Goal: Task Accomplishment & Management: Manage account settings

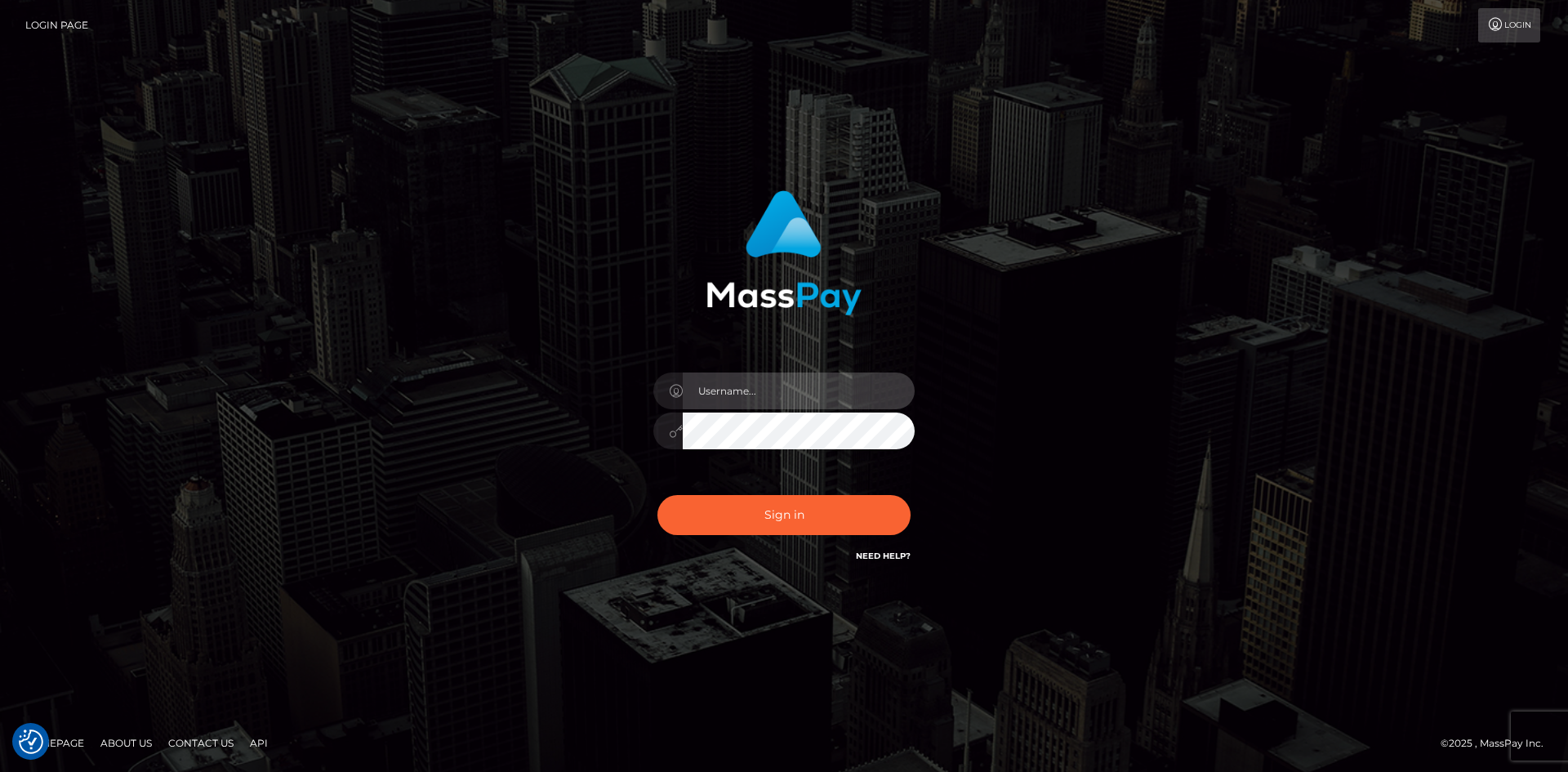
type input "[PERSON_NAME][DOMAIN_NAME]"
drag, startPoint x: 743, startPoint y: 390, endPoint x: 778, endPoint y: 391, distance: 35.0
click at [778, 391] on input "[PERSON_NAME][DOMAIN_NAME]" at bounding box center [798, 391] width 231 height 37
click at [806, 613] on div "[PERSON_NAME][DOMAIN_NAME]" at bounding box center [784, 386] width 1568 height 661
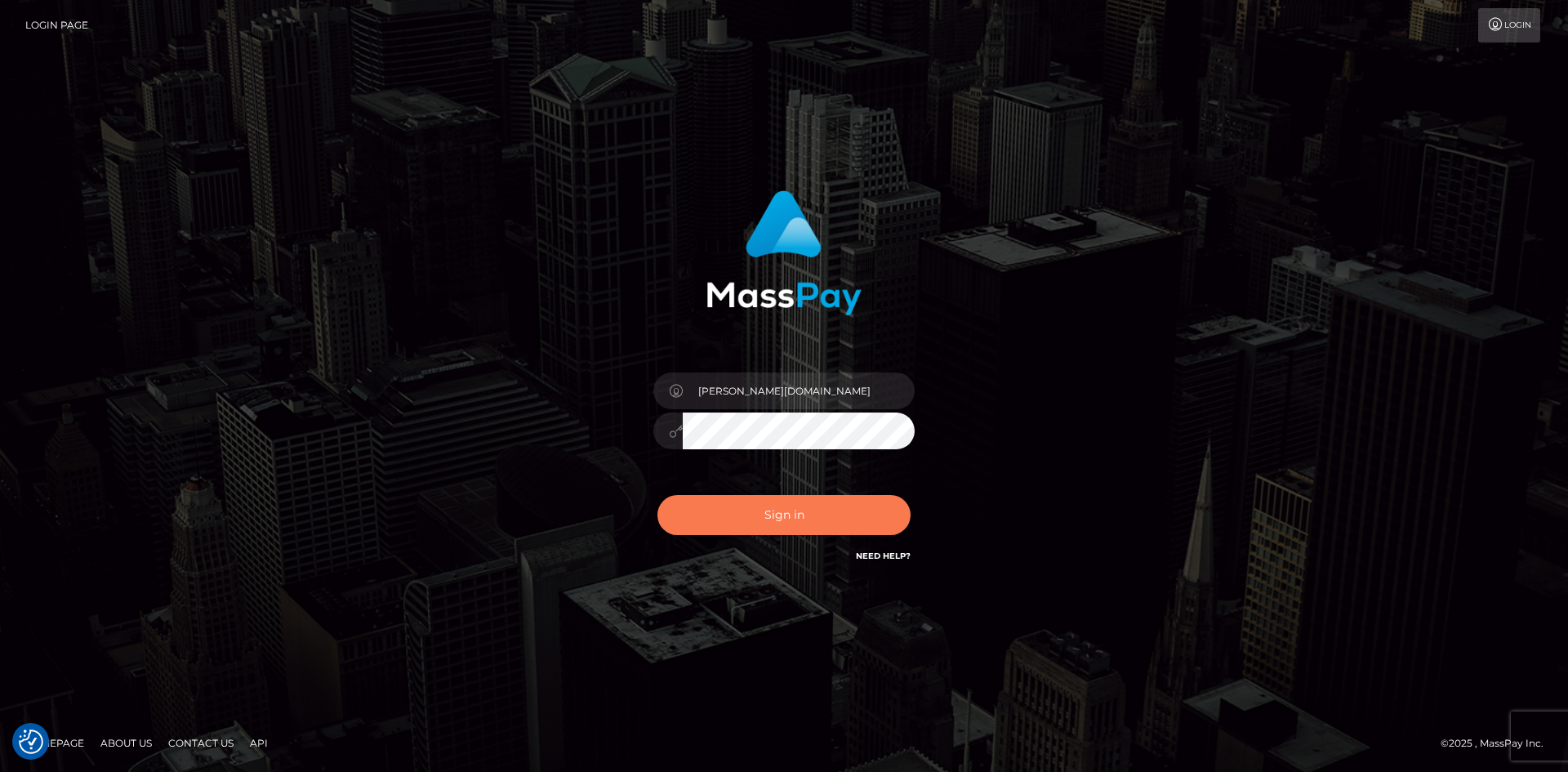
click at [787, 510] on button "Sign in" at bounding box center [784, 515] width 253 height 40
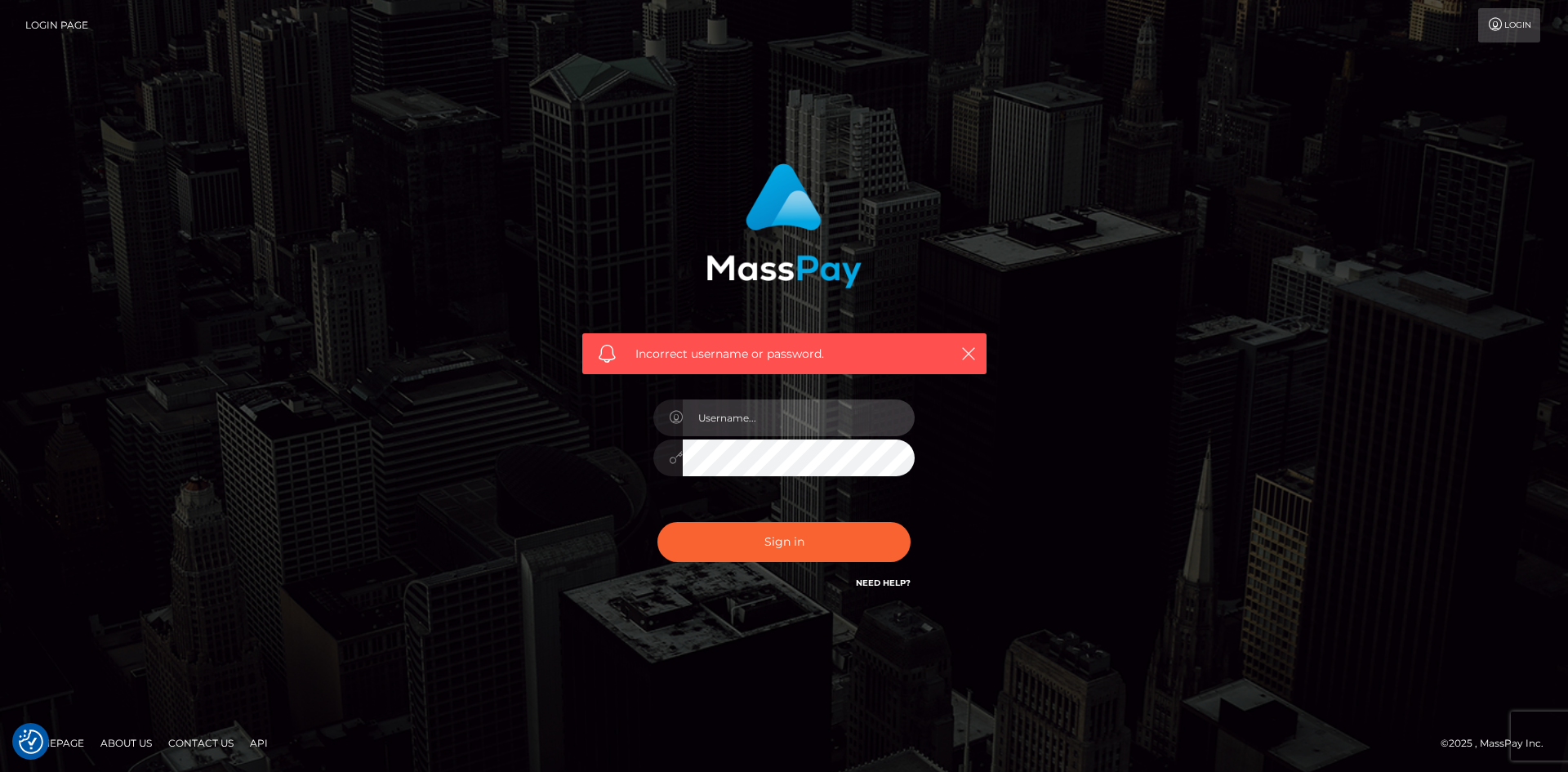
type input "[PERSON_NAME][DOMAIN_NAME]"
click at [874, 583] on link "Need Help?" at bounding box center [883, 583] width 55 height 10
click at [57, 22] on link "Login Page" at bounding box center [56, 25] width 63 height 34
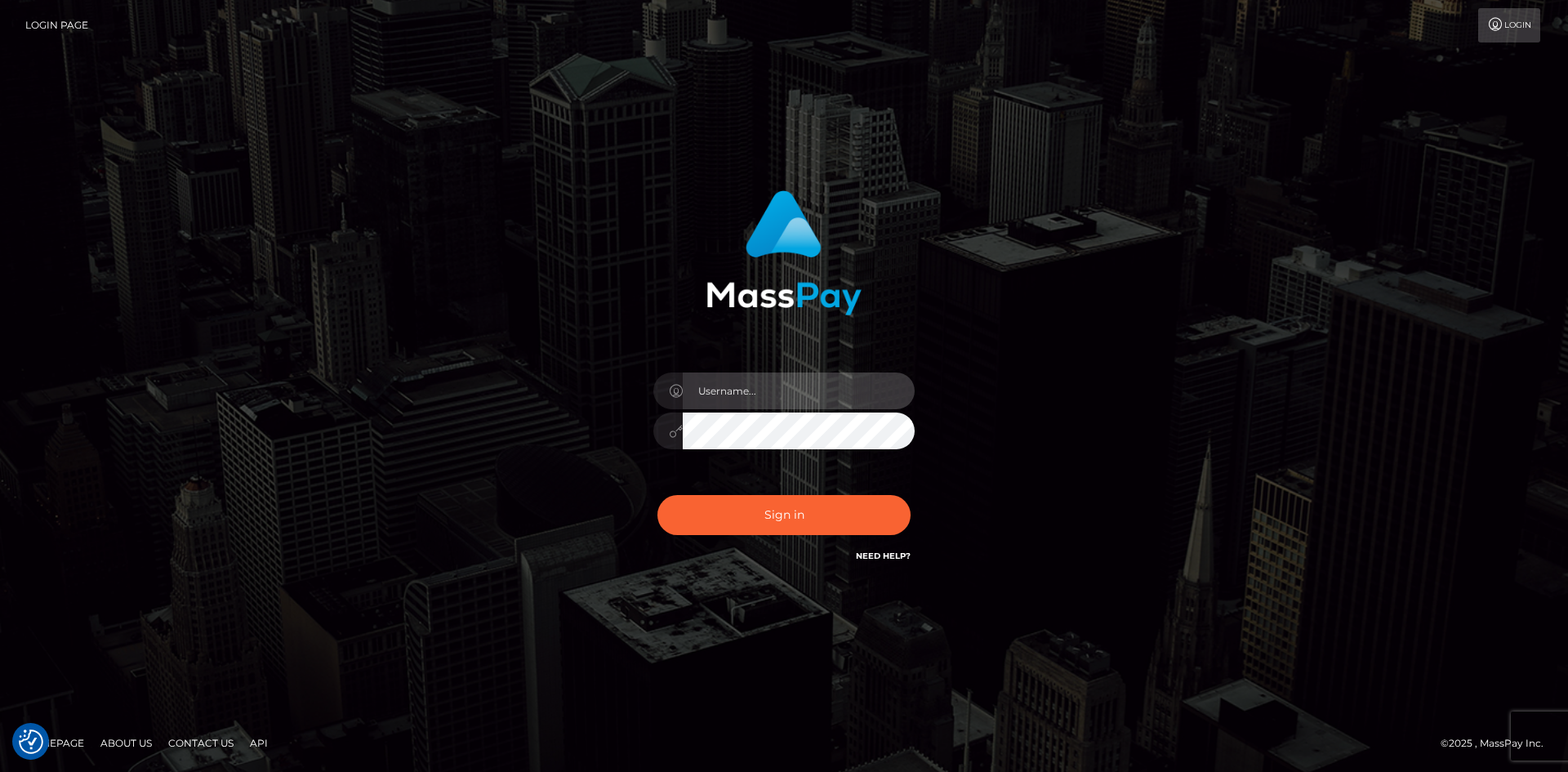
type input "[PERSON_NAME][DOMAIN_NAME]"
click at [672, 429] on icon at bounding box center [676, 430] width 14 height 13
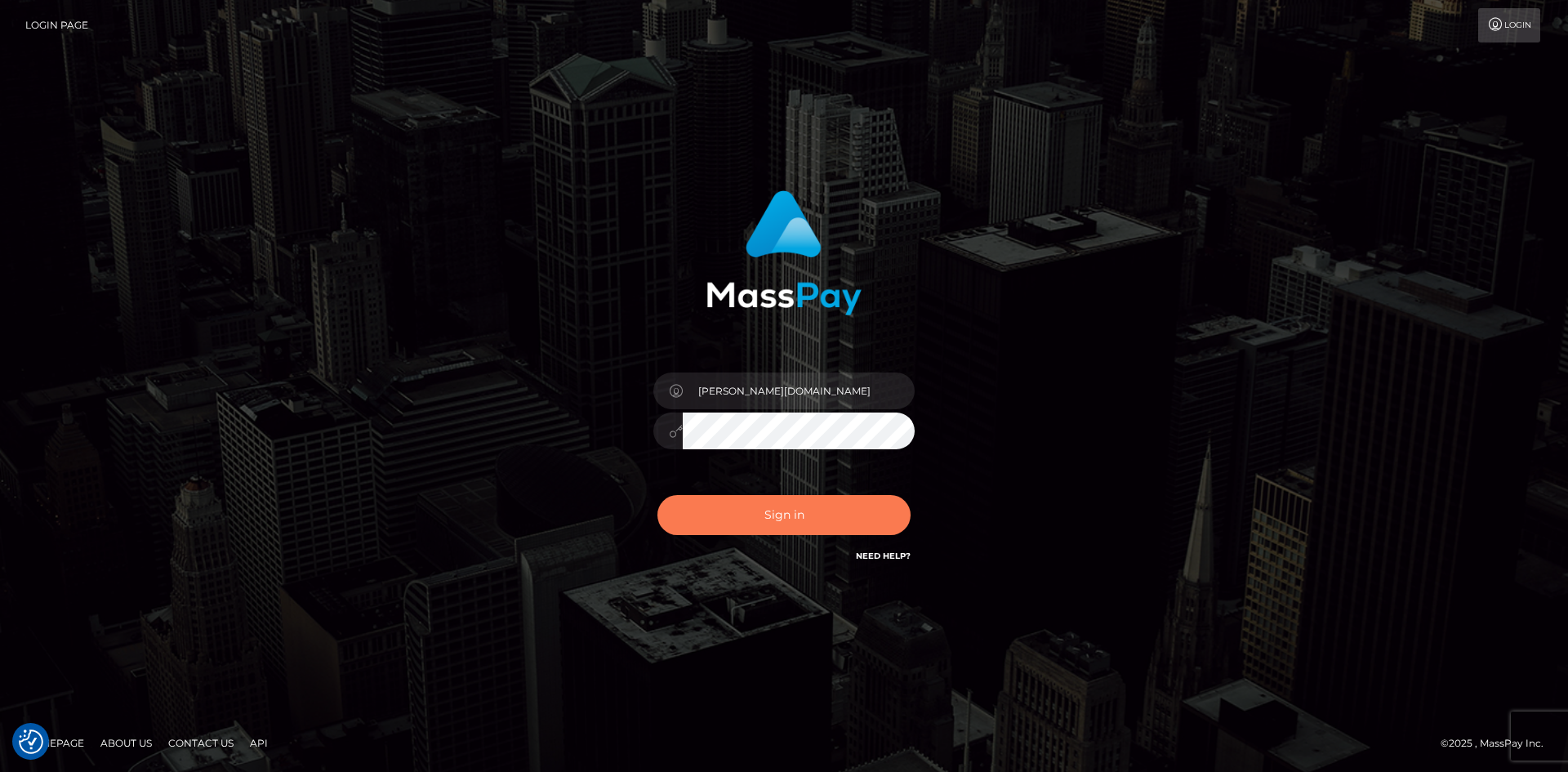
click at [756, 510] on button "Sign in" at bounding box center [784, 515] width 253 height 40
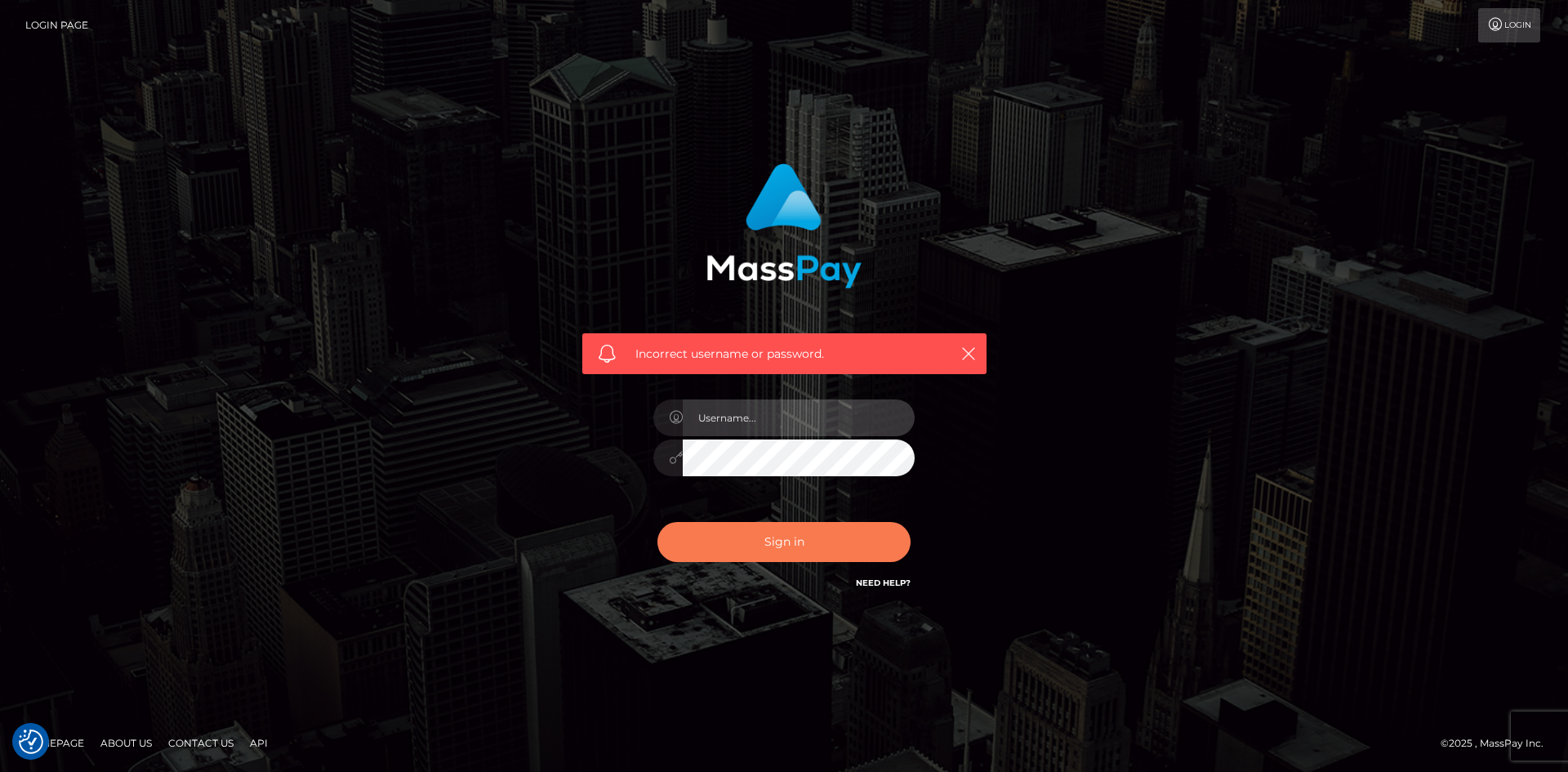
type input "[PERSON_NAME][DOMAIN_NAME]"
click at [753, 532] on button "Sign in" at bounding box center [784, 541] width 253 height 40
type input "[PERSON_NAME][DOMAIN_NAME]"
click at [777, 417] on input "[PERSON_NAME][DOMAIN_NAME]" at bounding box center [798, 417] width 231 height 37
click at [773, 539] on button "Sign in" at bounding box center [784, 541] width 253 height 40
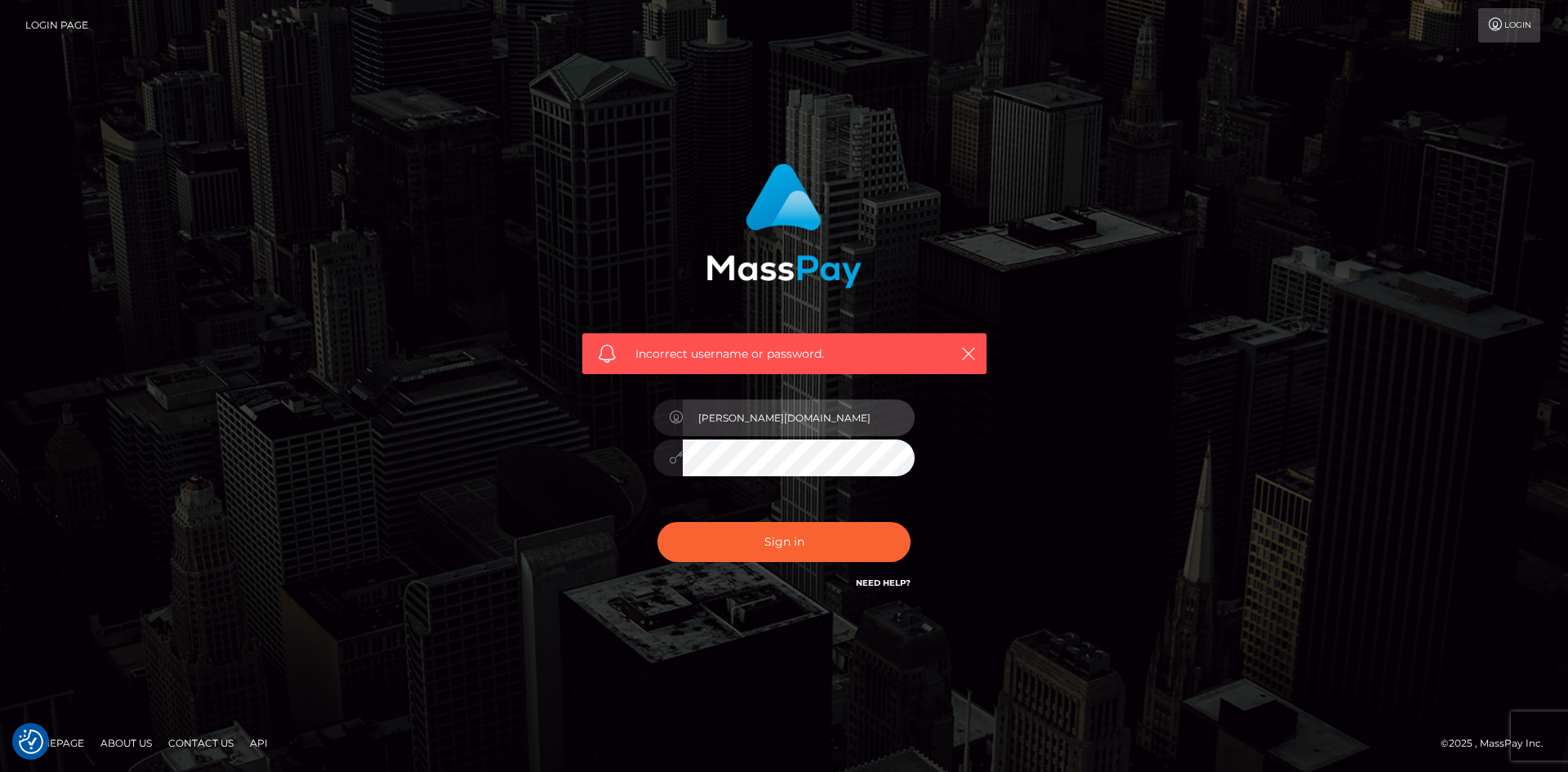
drag, startPoint x: 745, startPoint y: 420, endPoint x: 779, endPoint y: 417, distance: 34.1
click at [779, 417] on input "[PERSON_NAME][DOMAIN_NAME]" at bounding box center [798, 417] width 231 height 37
type input "[PERSON_NAME].Ace"
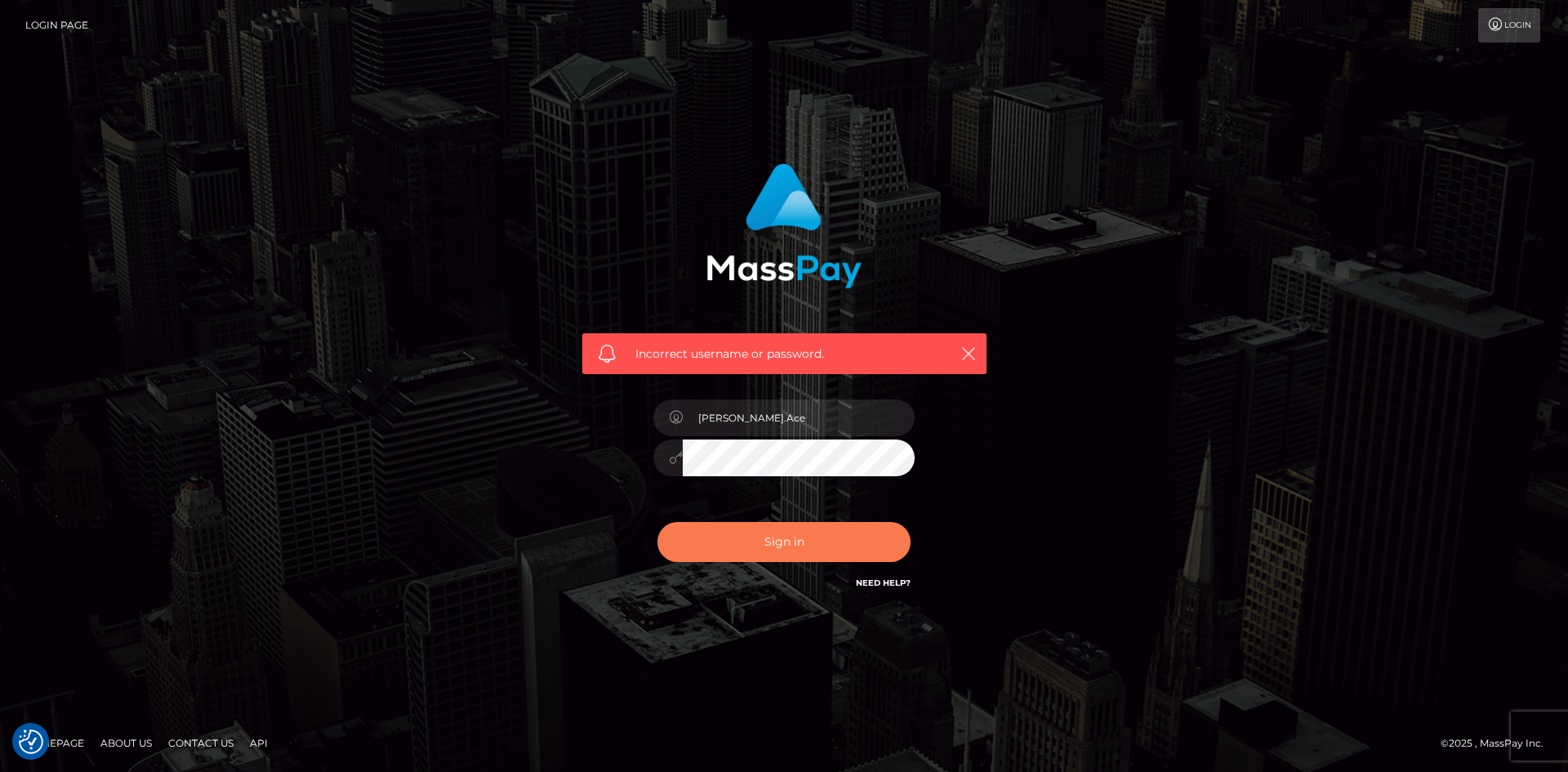
click at [758, 533] on button "Sign in" at bounding box center [784, 541] width 253 height 40
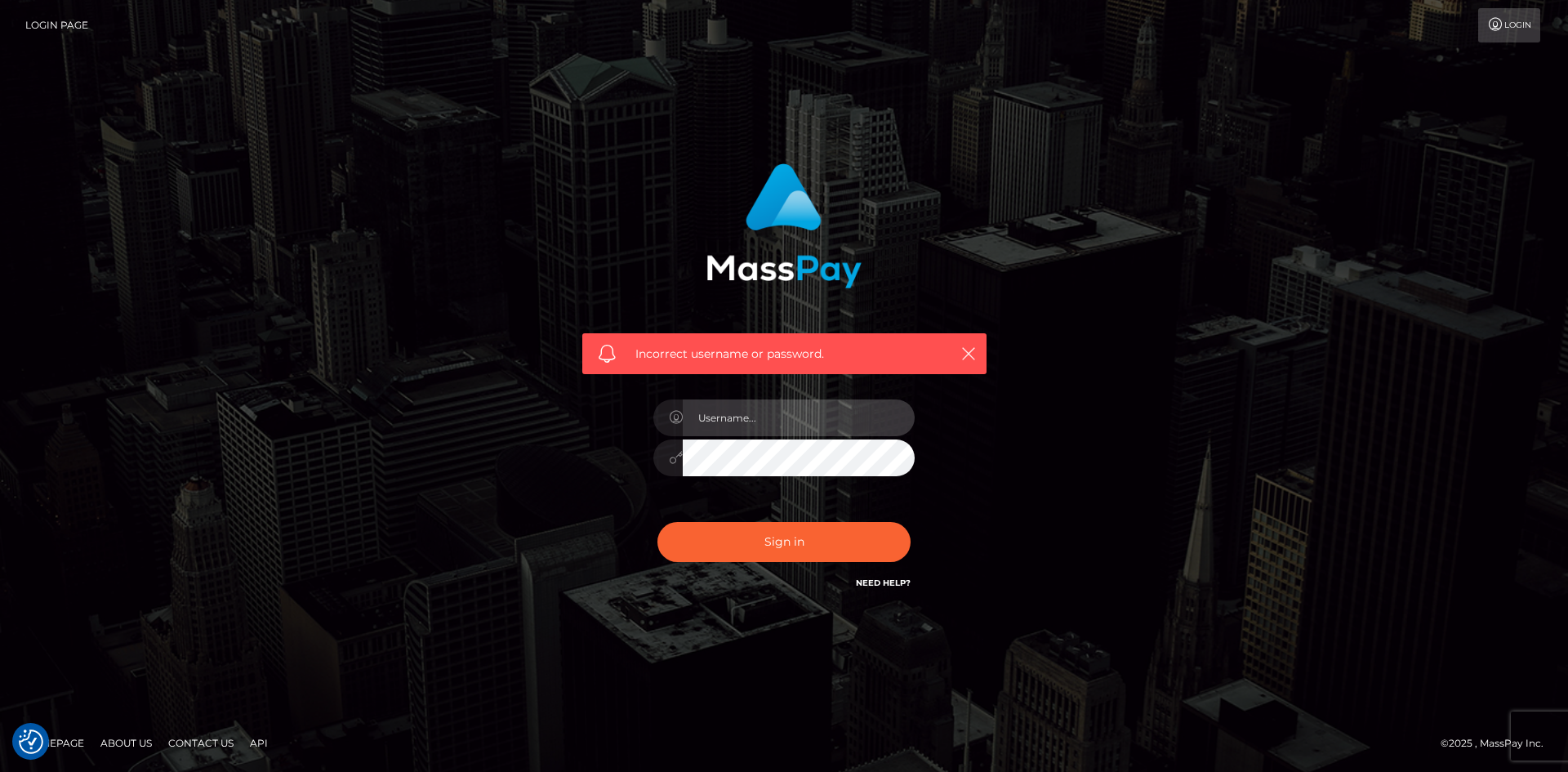
type input "[PERSON_NAME][DOMAIN_NAME]"
click at [606, 477] on div "Incorrect username or password. [PERSON_NAME][DOMAIN_NAME]" at bounding box center [784, 378] width 429 height 454
drag, startPoint x: 725, startPoint y: 477, endPoint x: 678, endPoint y: 456, distance: 51.5
click at [678, 455] on icon at bounding box center [676, 457] width 14 height 13
click at [673, 455] on icon at bounding box center [676, 457] width 14 height 13
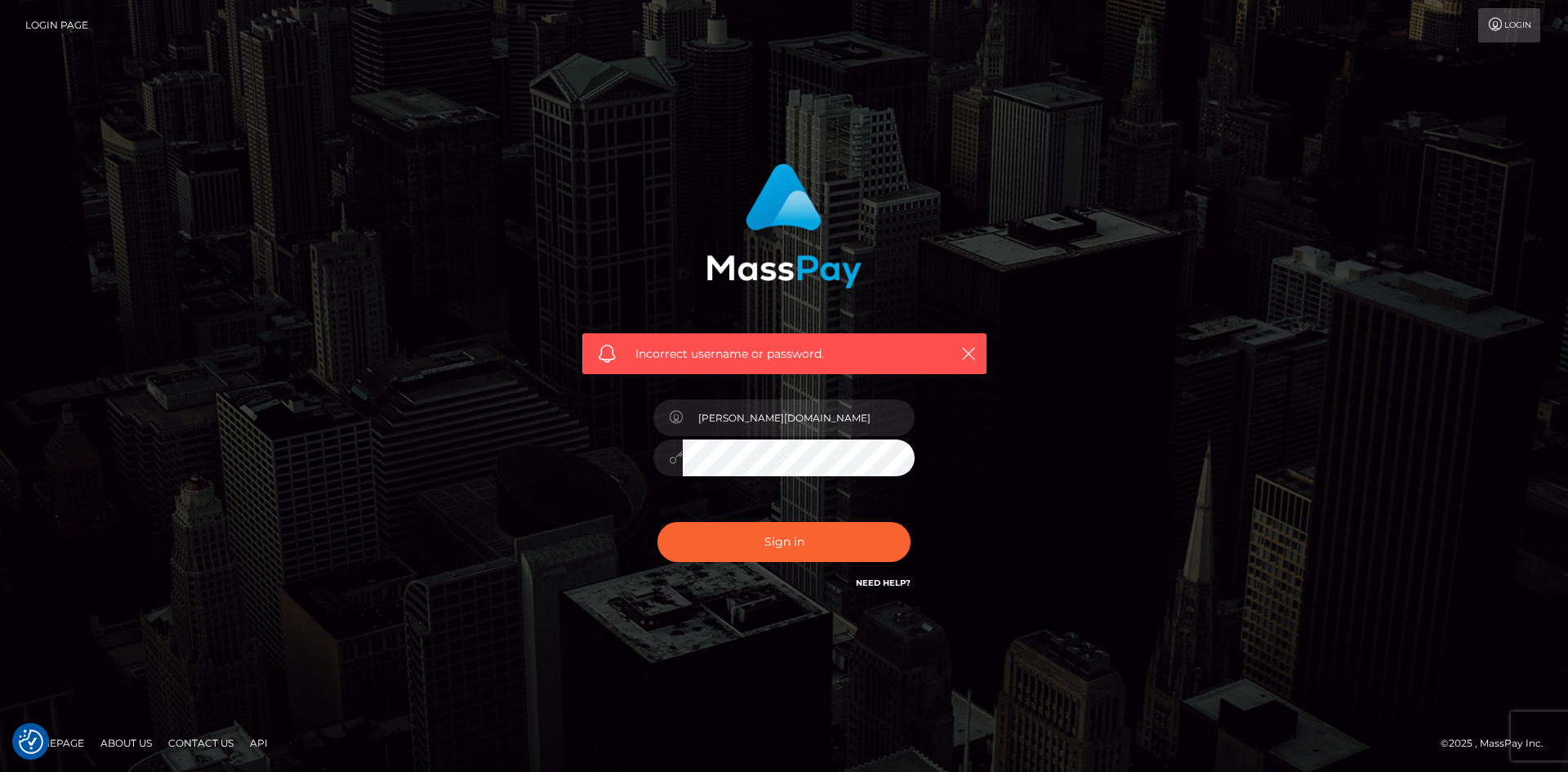
drag, startPoint x: 673, startPoint y: 455, endPoint x: 1015, endPoint y: 497, distance: 344.6
click at [1126, 495] on div "Incorrect username or password. [PERSON_NAME][DOMAIN_NAME]" at bounding box center [784, 386] width 931 height 470
click at [661, 448] on div at bounding box center [668, 457] width 29 height 37
click at [670, 455] on icon at bounding box center [676, 457] width 14 height 13
